Goal: Transaction & Acquisition: Purchase product/service

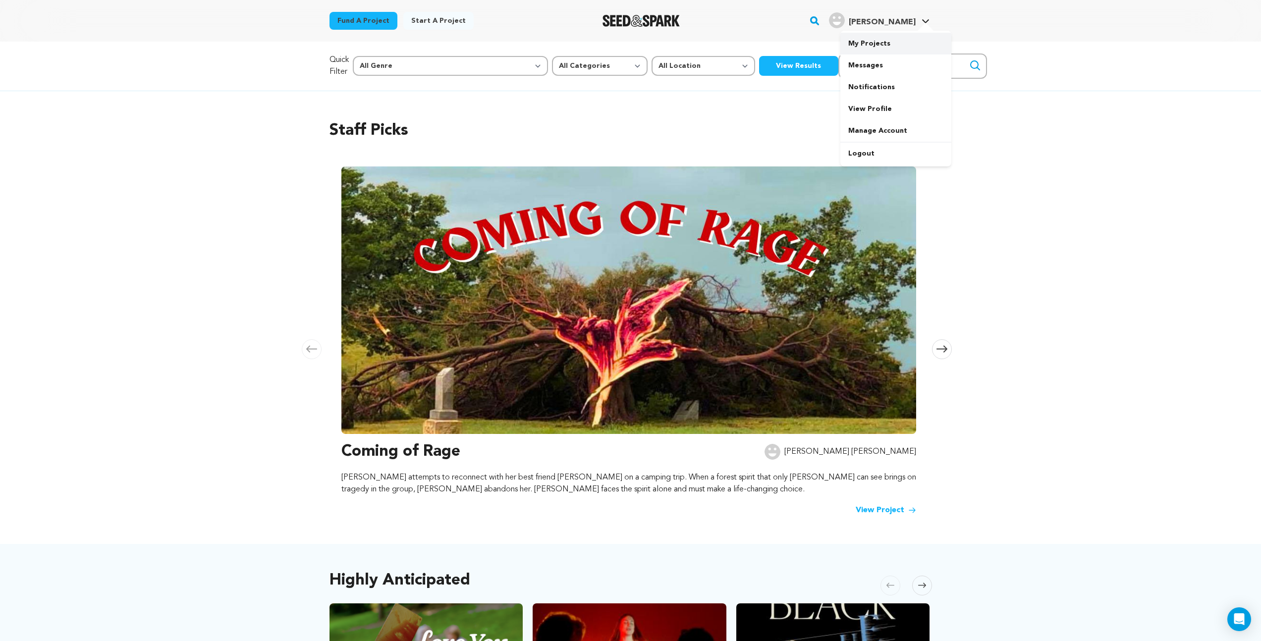
click at [876, 40] on link "My Projects" at bounding box center [895, 44] width 111 height 22
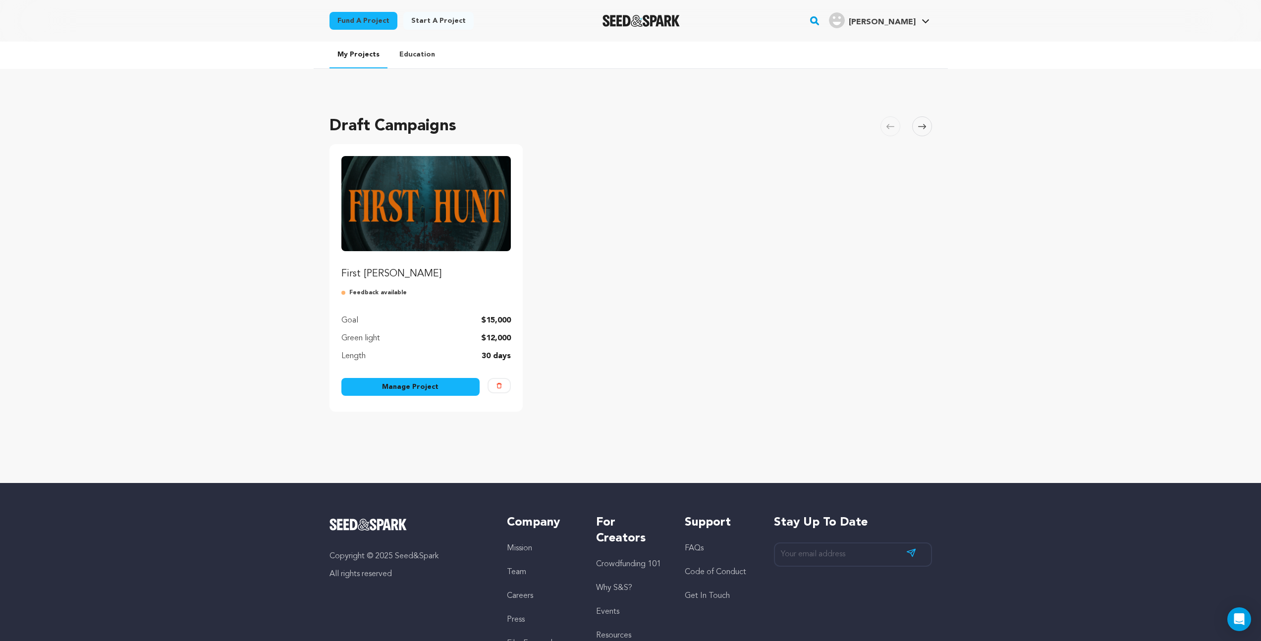
click at [424, 211] on img "Fund First Hunt" at bounding box center [426, 203] width 170 height 95
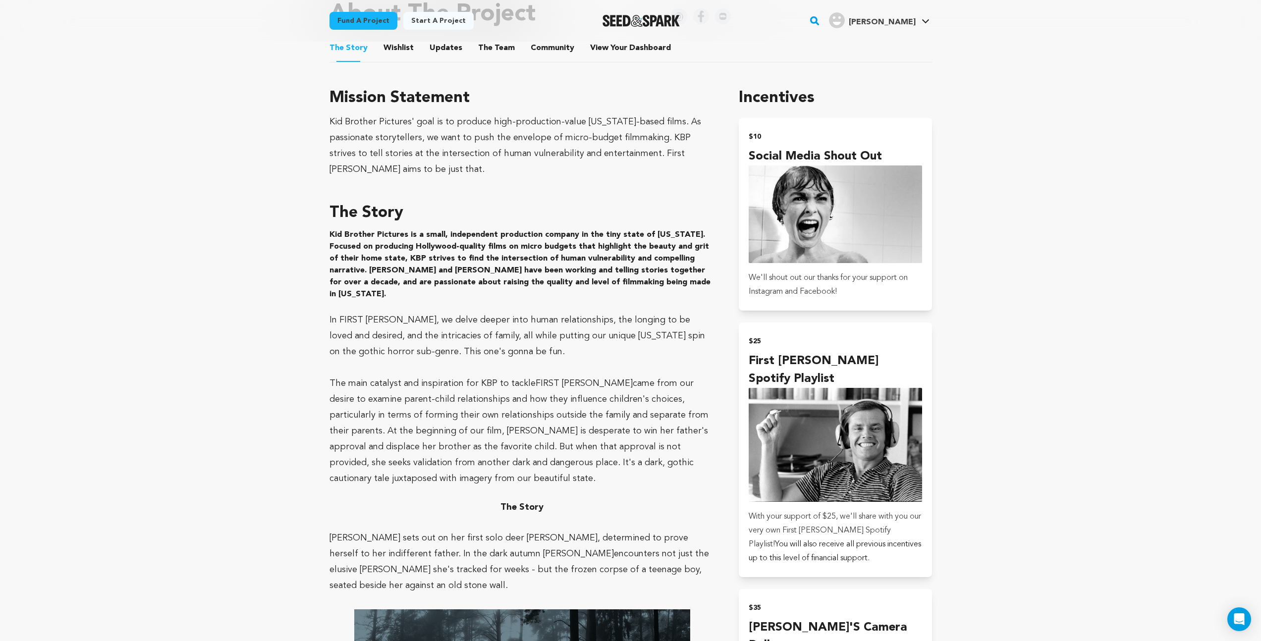
scroll to position [22, 0]
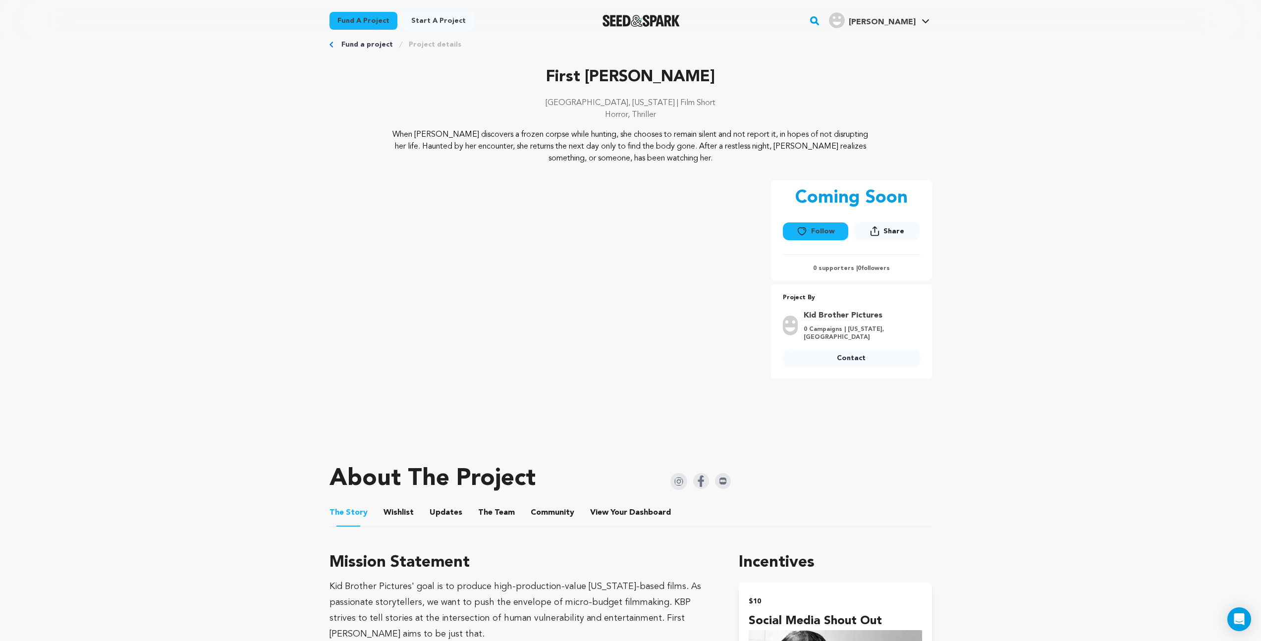
click at [490, 513] on button "The Team" at bounding box center [497, 515] width 24 height 24
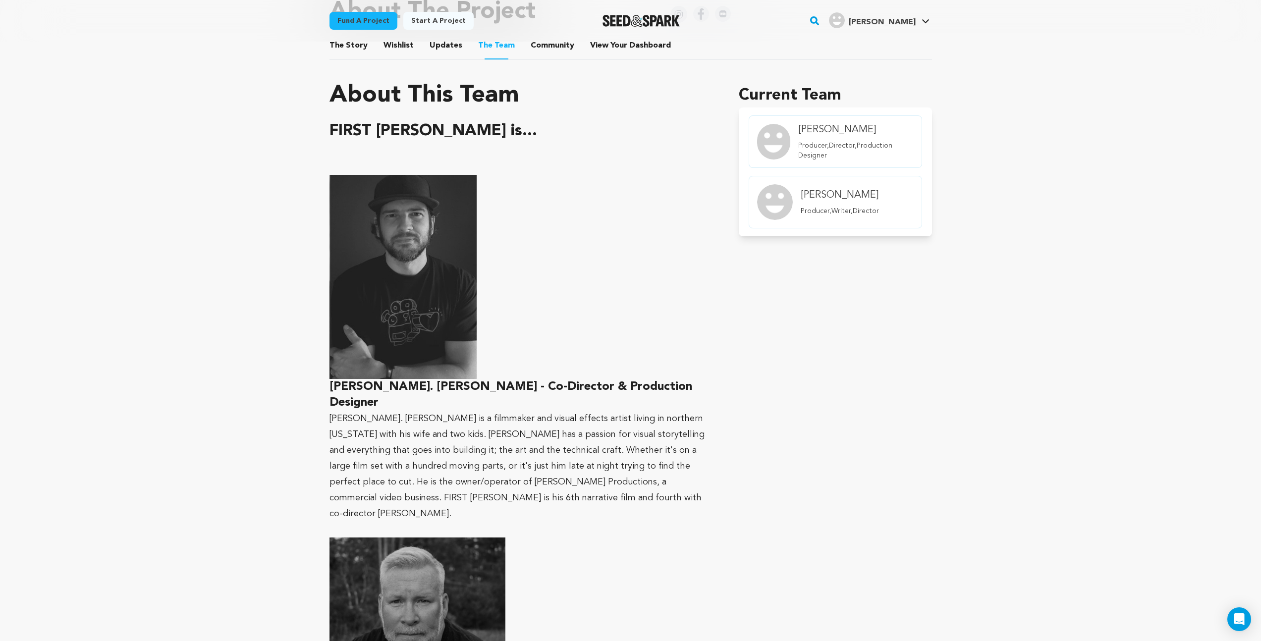
scroll to position [542, 0]
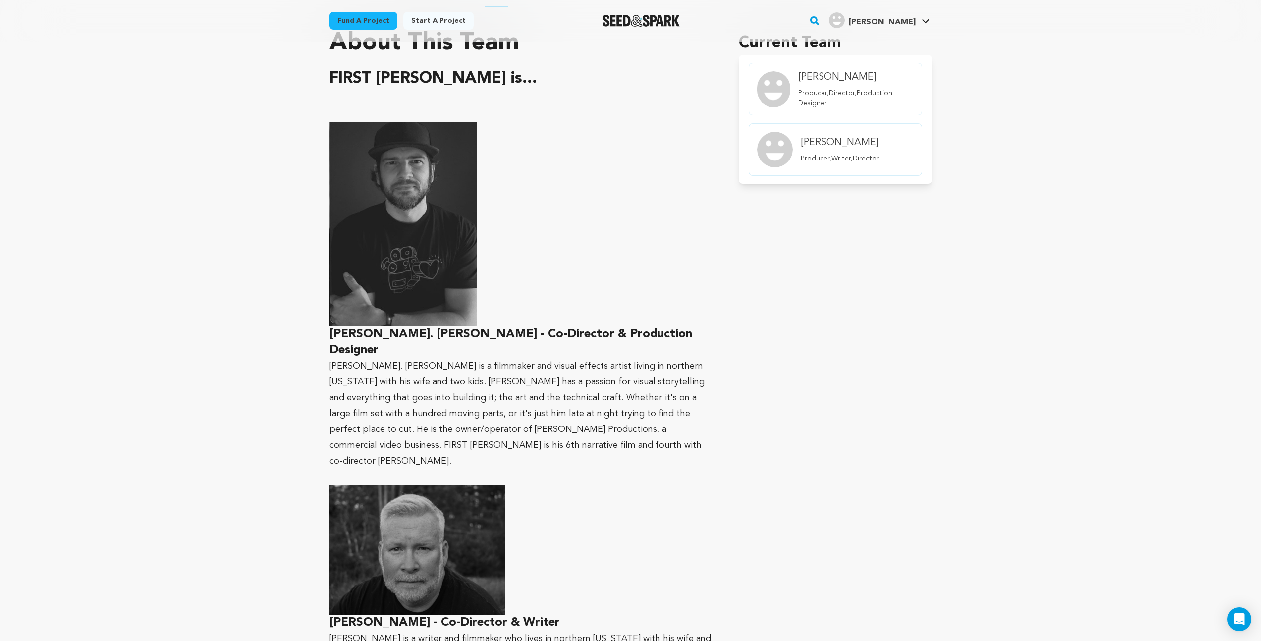
click at [437, 485] on img at bounding box center [417, 550] width 176 height 130
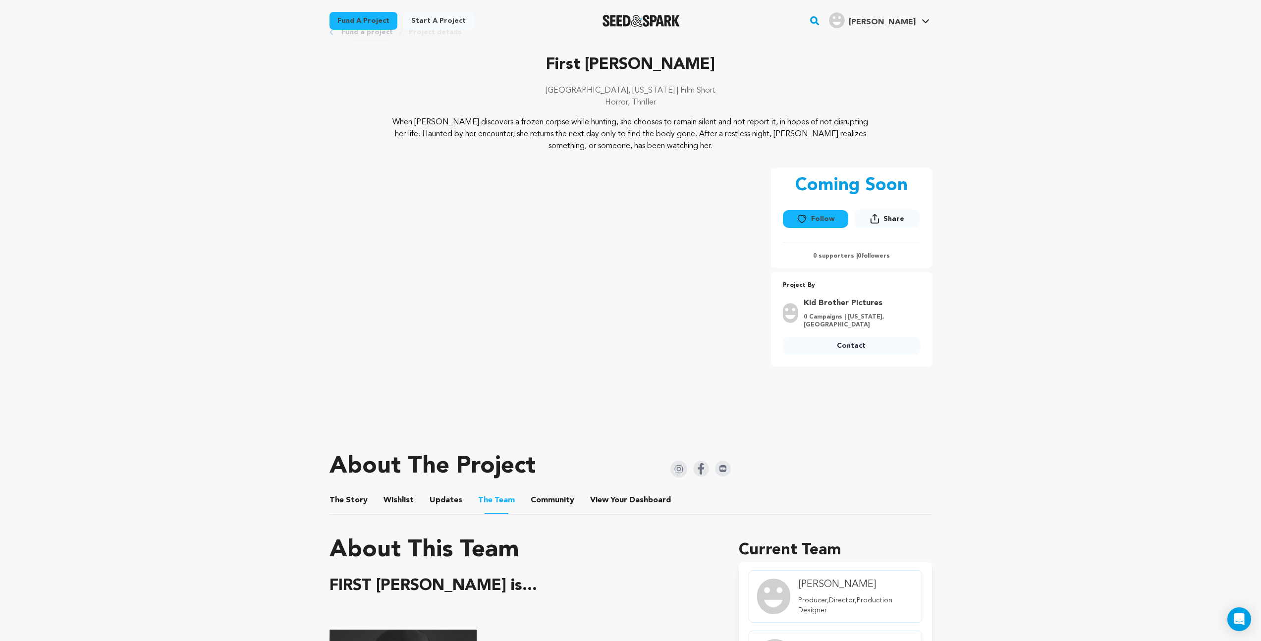
scroll to position [0, 0]
